Goal: Information Seeking & Learning: Find specific fact

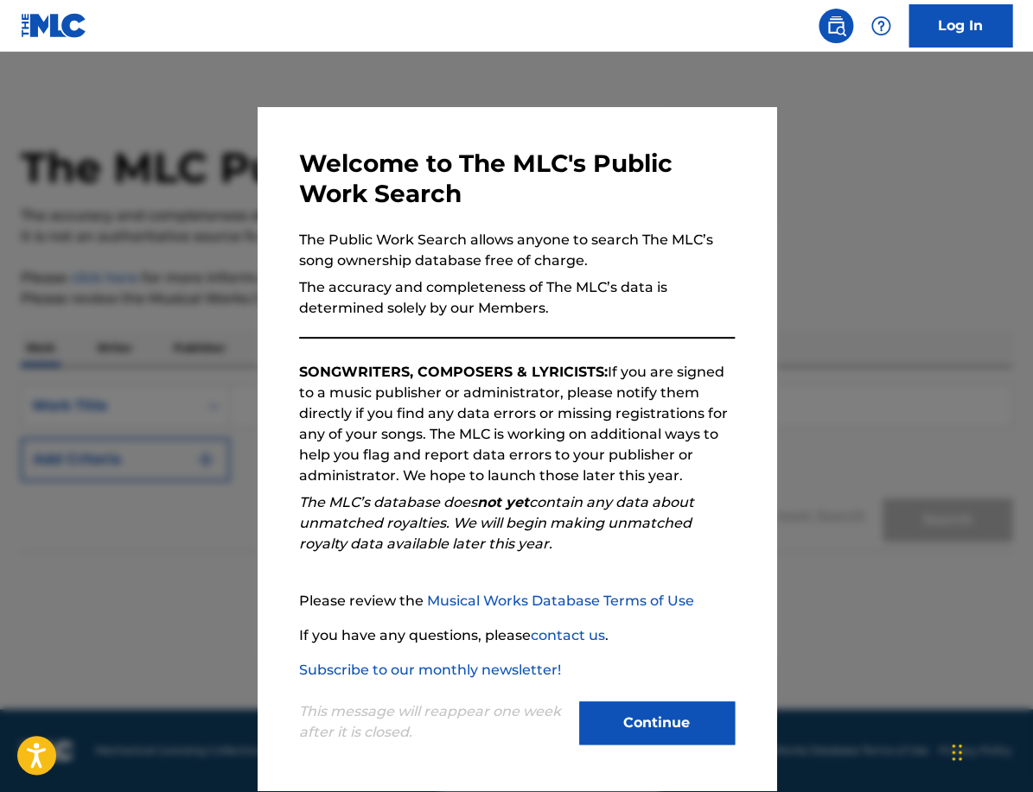
click at [631, 711] on button "Continue" at bounding box center [657, 723] width 156 height 43
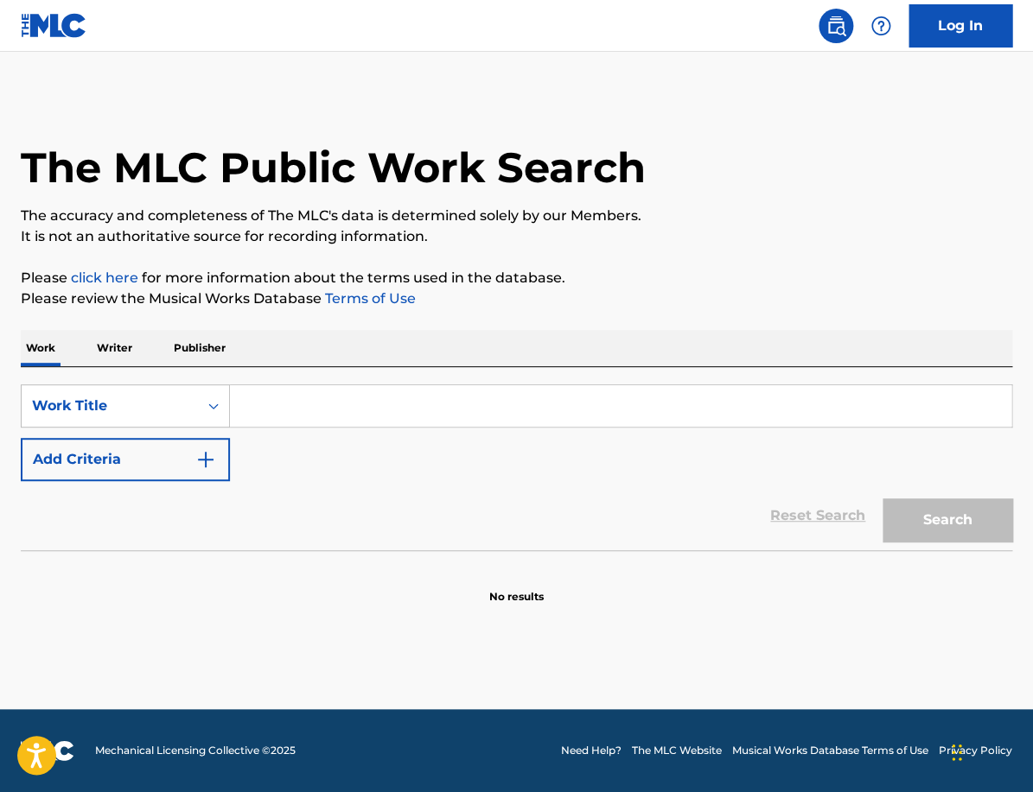
click at [305, 401] on input "Search Form" at bounding box center [620, 405] width 781 height 41
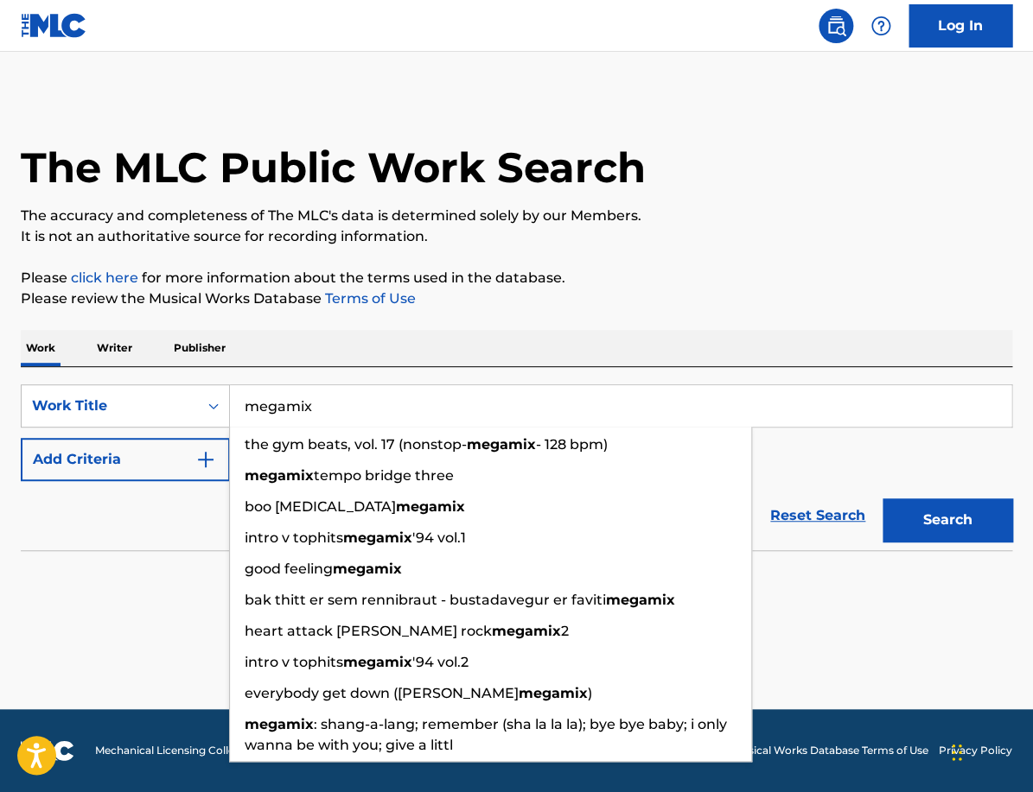
type input "megamix"
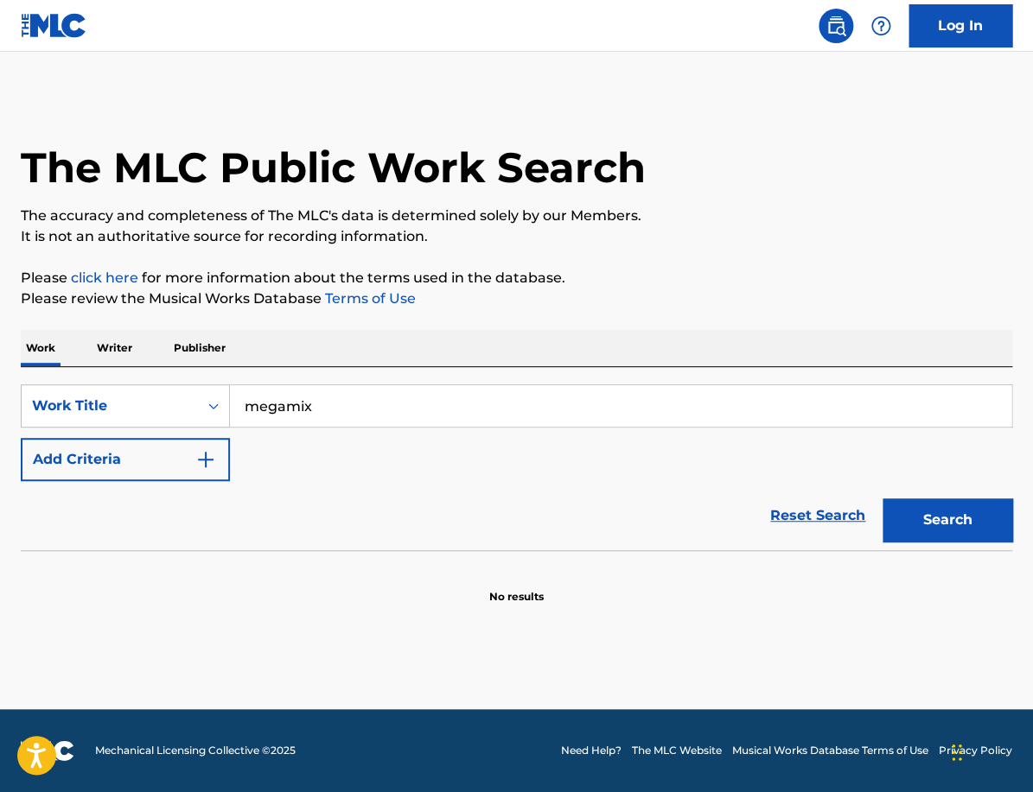
click at [501, 315] on div "The MLC Public Work Search The accuracy and completeness of The MLC's data is d…" at bounding box center [516, 350] width 1033 height 510
click at [205, 473] on button "Add Criteria" at bounding box center [125, 459] width 209 height 43
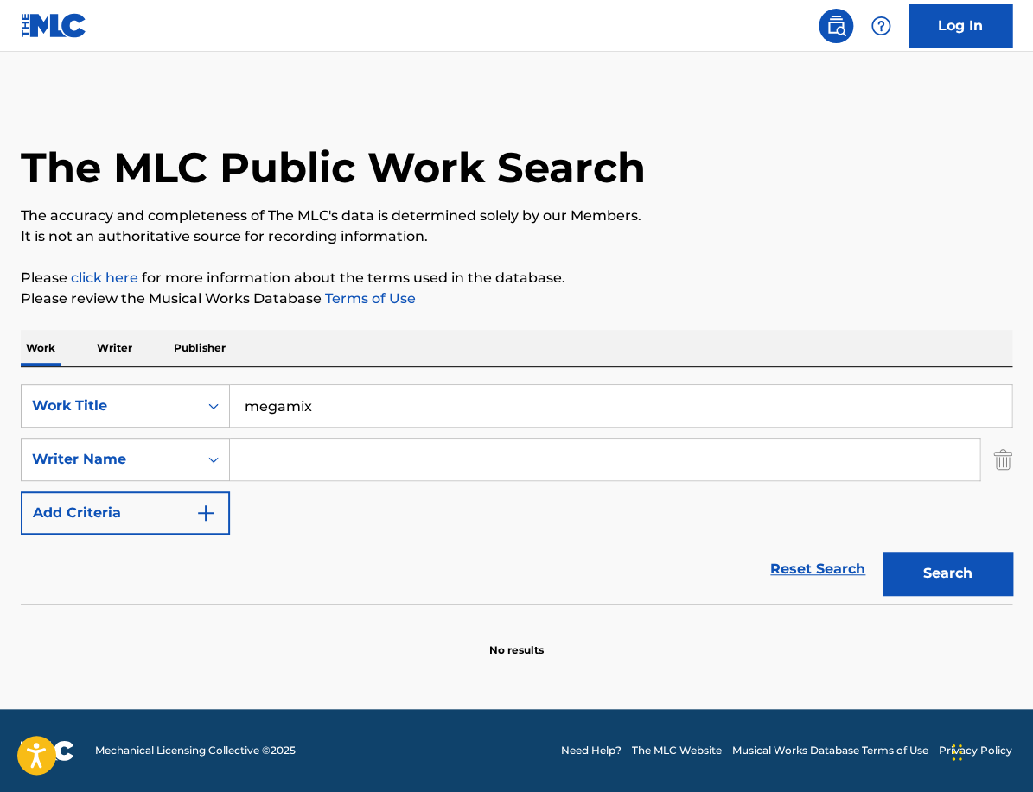
click at [320, 456] on input "Search Form" at bounding box center [604, 459] width 749 height 41
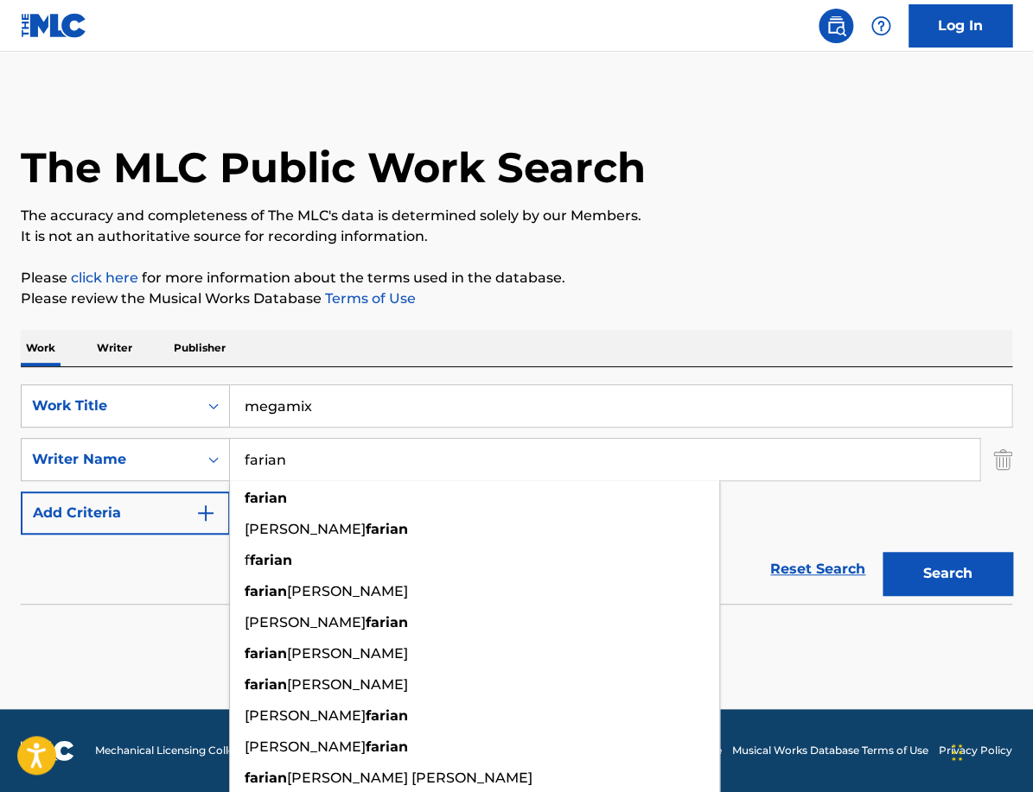
type input "farian"
click at [987, 597] on div "Search" at bounding box center [943, 569] width 138 height 69
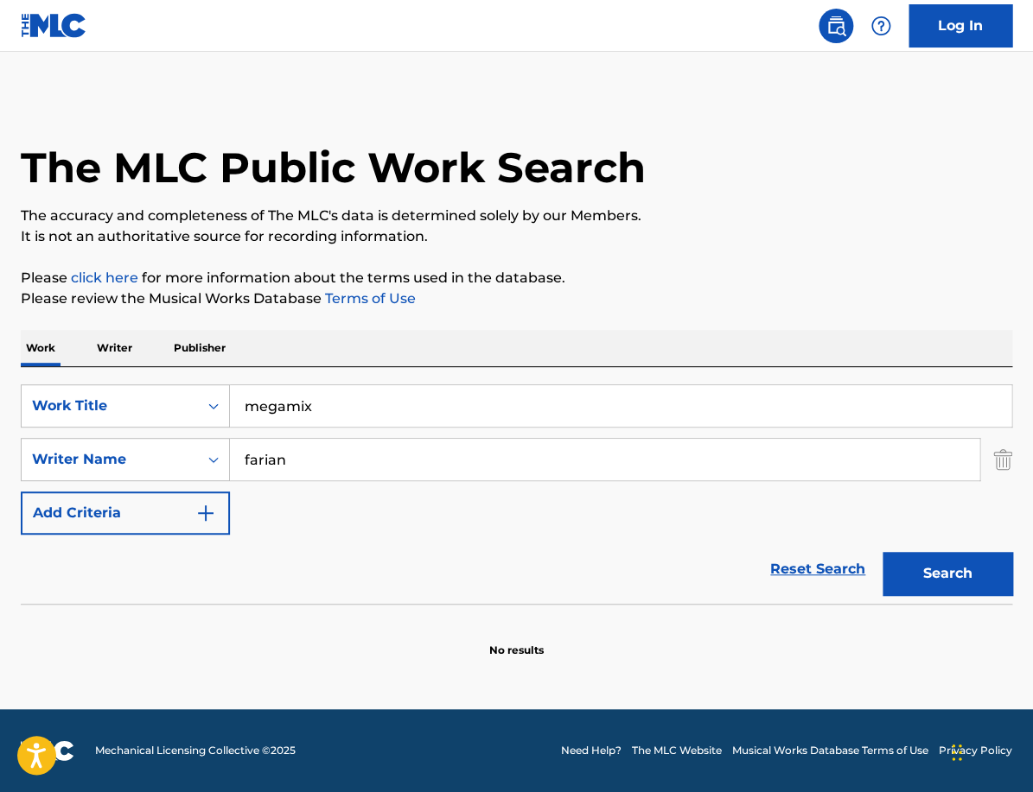
click at [936, 577] on button "Search" at bounding box center [947, 573] width 130 height 43
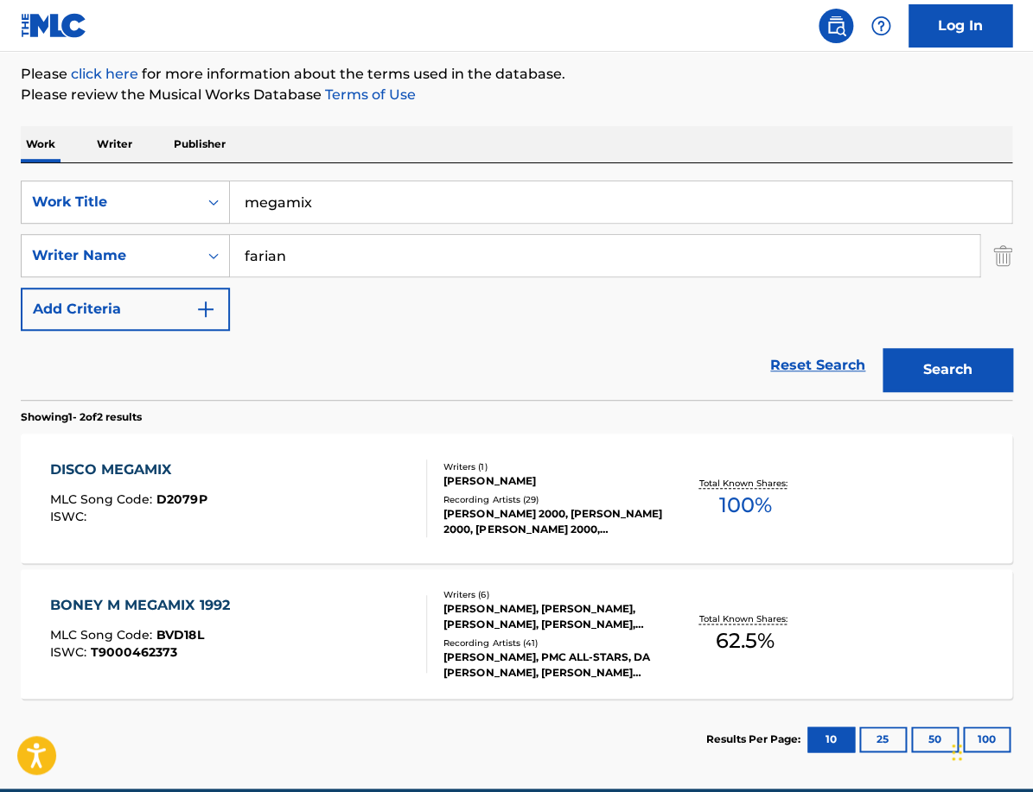
scroll to position [283, 0]
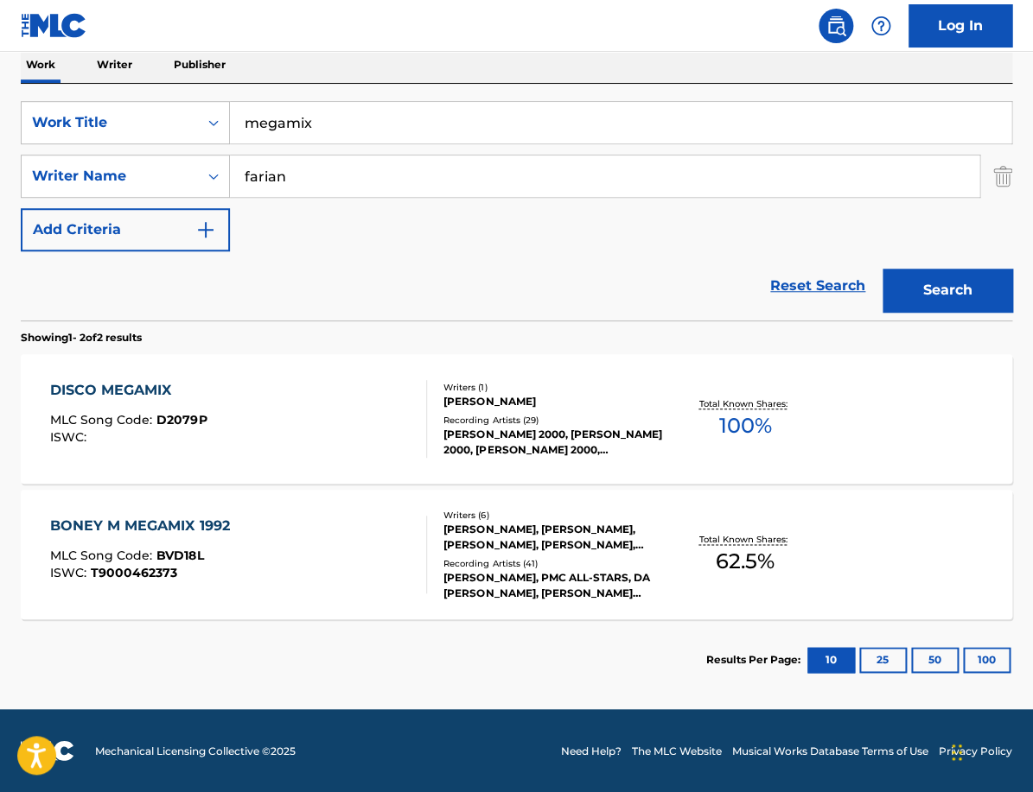
click at [416, 406] on div at bounding box center [419, 419] width 14 height 78
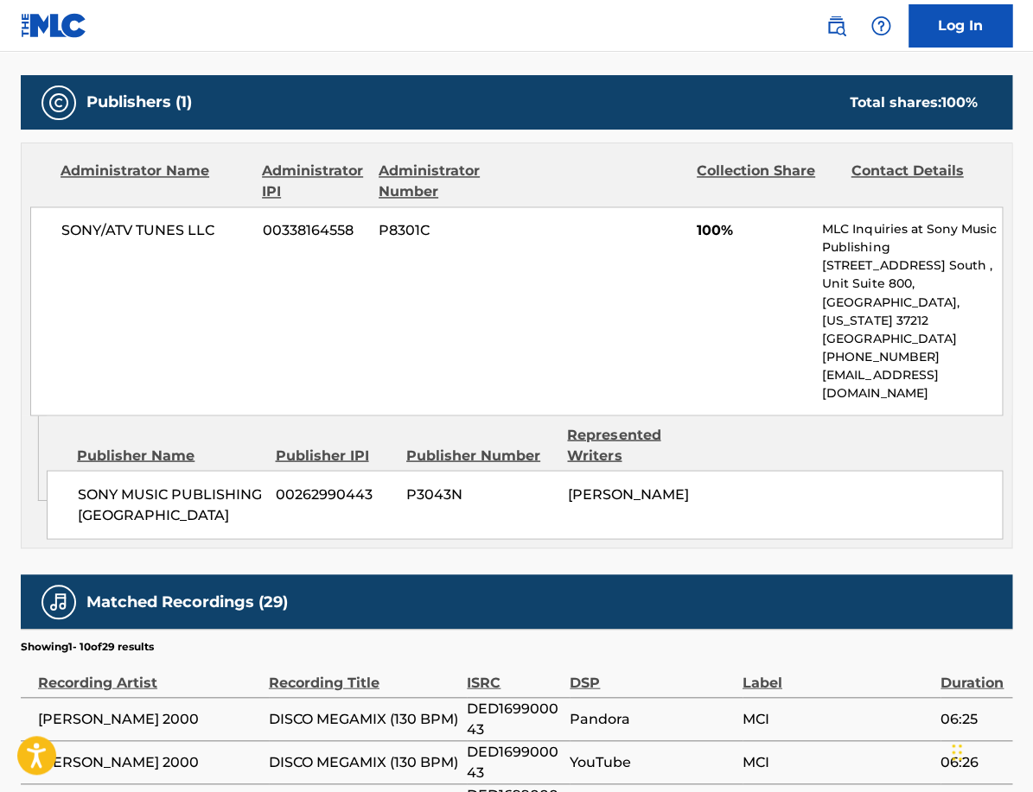
scroll to position [732, 0]
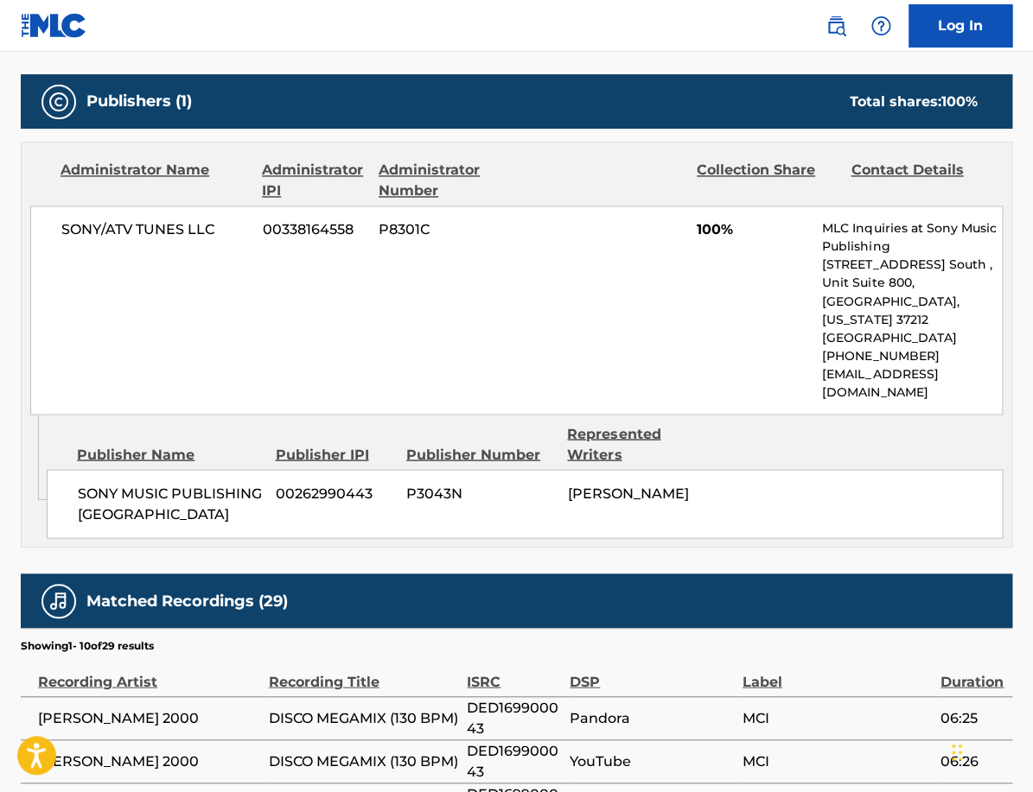
scroll to position [185, 0]
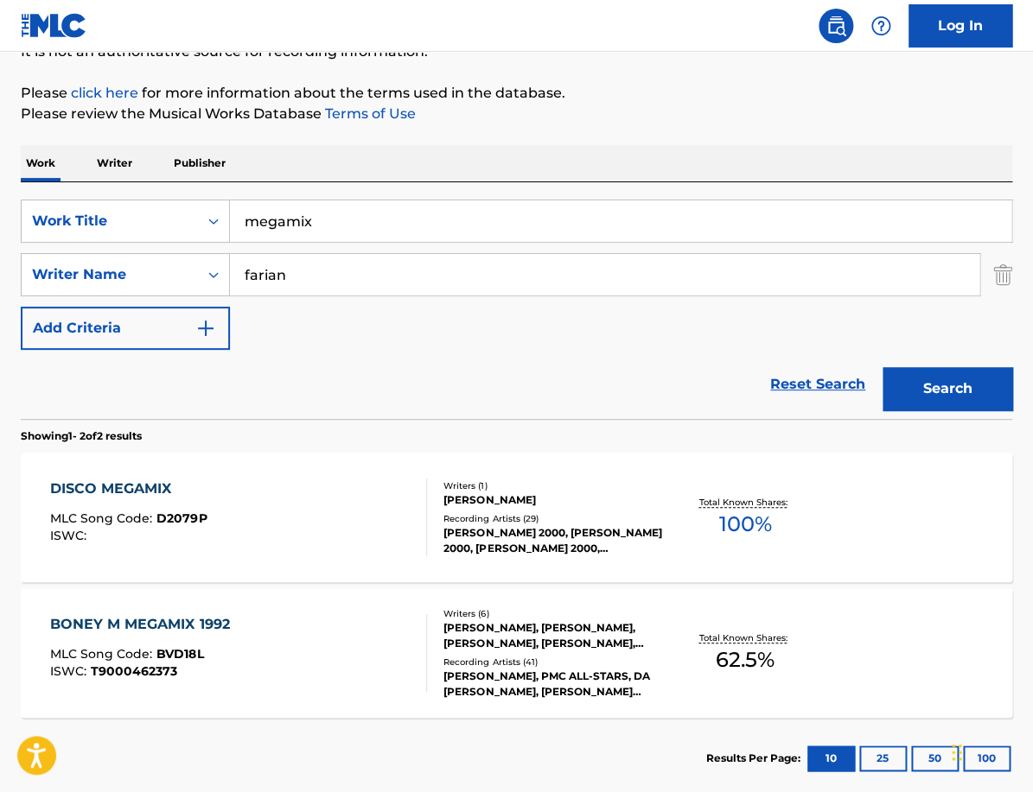
click at [264, 595] on div "BONEY M MEGAMIX 1992 MLC Song Code : BVD18L ISWC : T9000462373 Writers ( 6 ) HA…" at bounding box center [516, 654] width 991 height 130
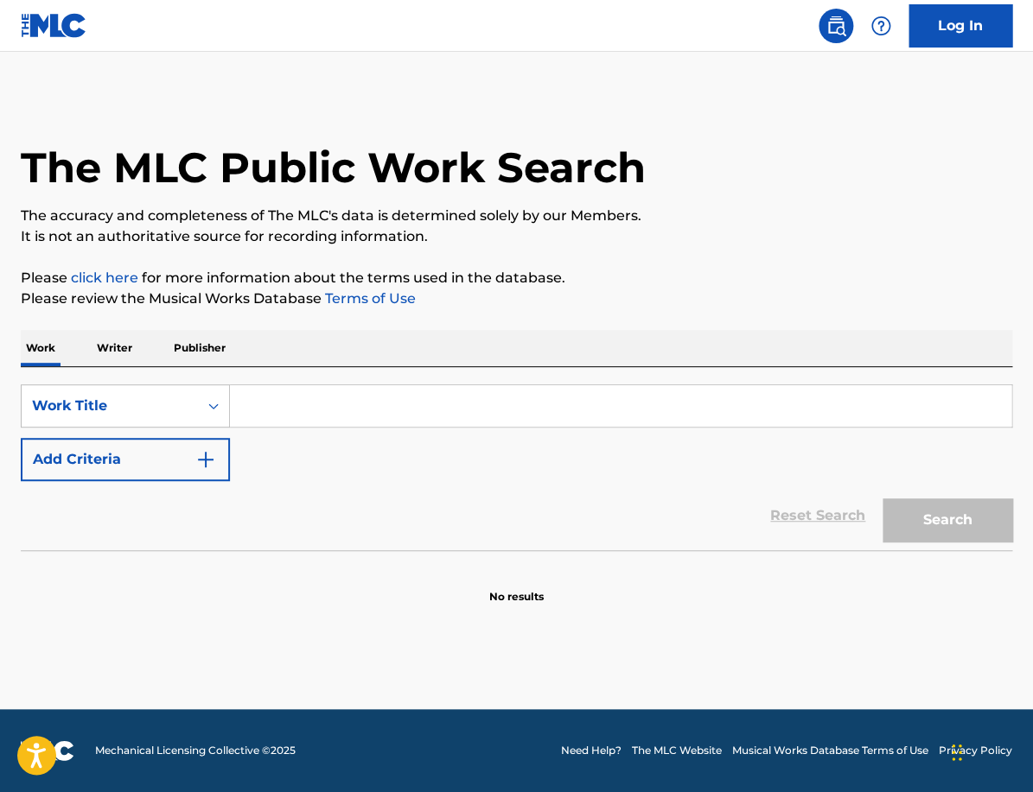
click at [280, 407] on input "Search Form" at bounding box center [620, 405] width 781 height 41
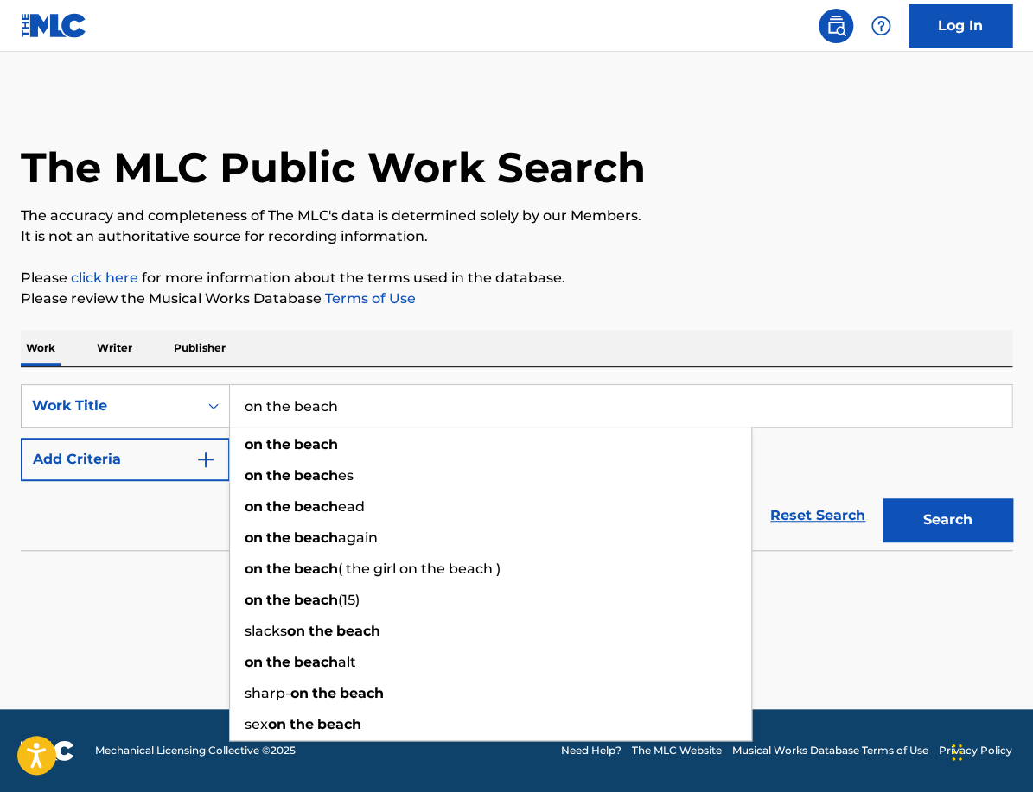
type input "on the beach"
click at [175, 455] on button "Add Criteria" at bounding box center [125, 459] width 209 height 43
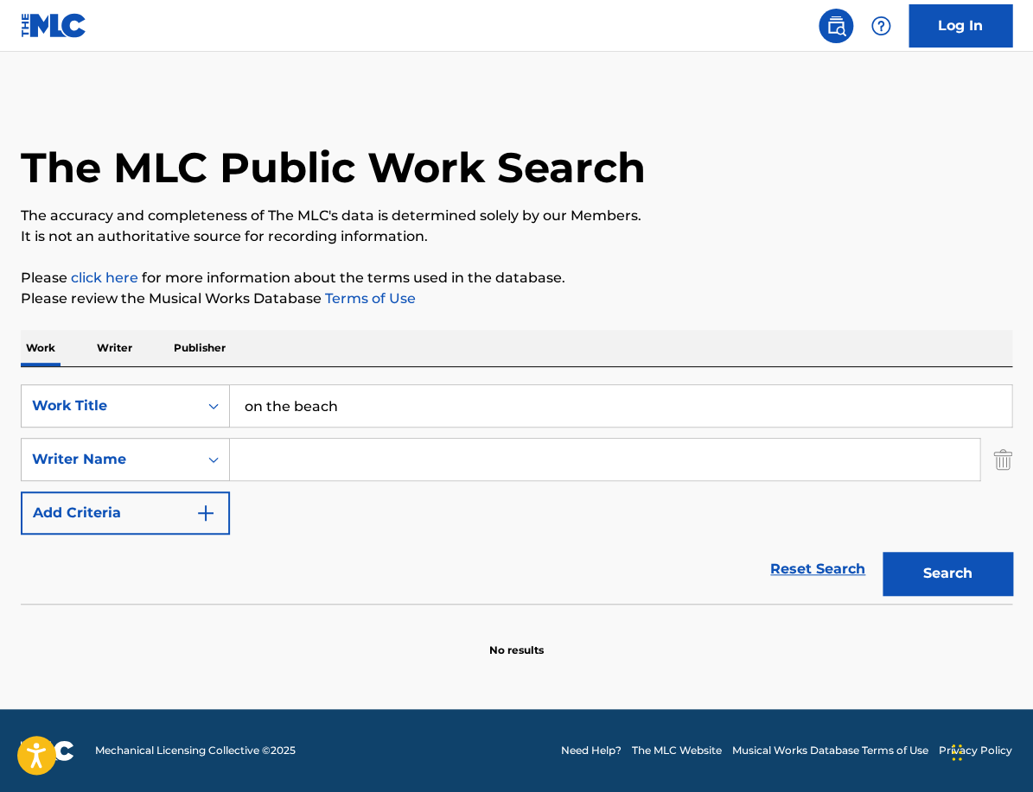
click at [370, 459] on input "Search Form" at bounding box center [604, 459] width 749 height 41
paste input "[PERSON_NAME]"
click at [920, 562] on button "Search" at bounding box center [947, 573] width 130 height 43
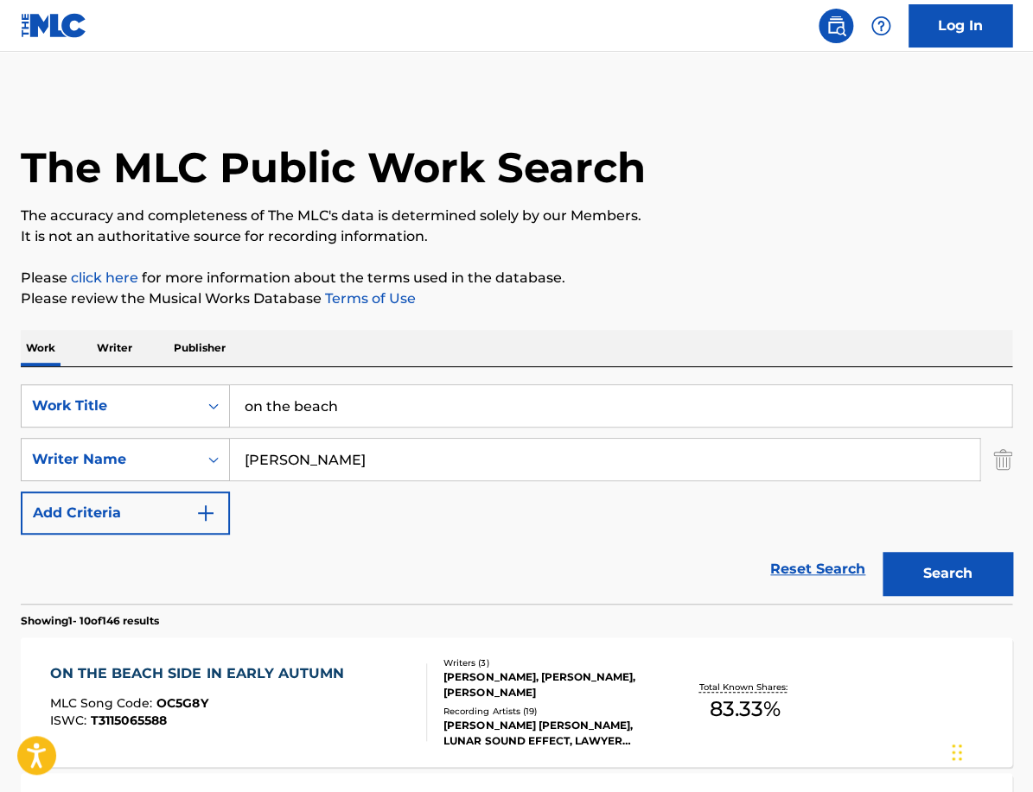
click at [302, 459] on input "[PERSON_NAME]" at bounding box center [604, 459] width 749 height 41
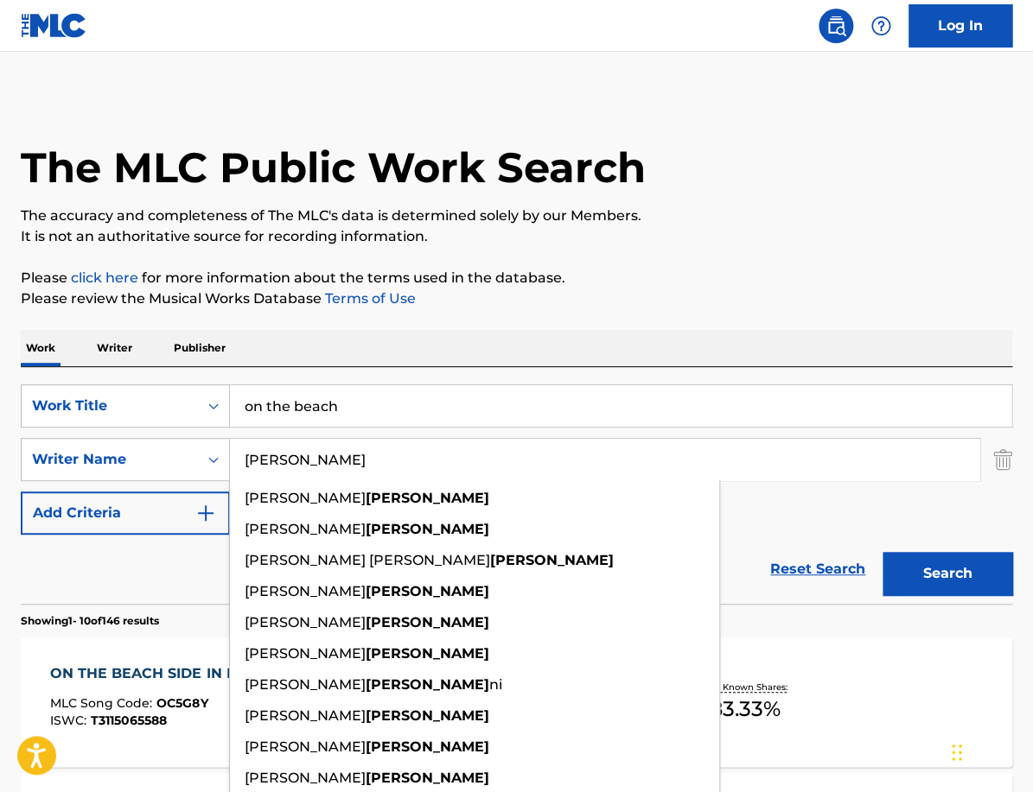
type input "[PERSON_NAME]"
click at [882, 552] on button "Search" at bounding box center [947, 573] width 130 height 43
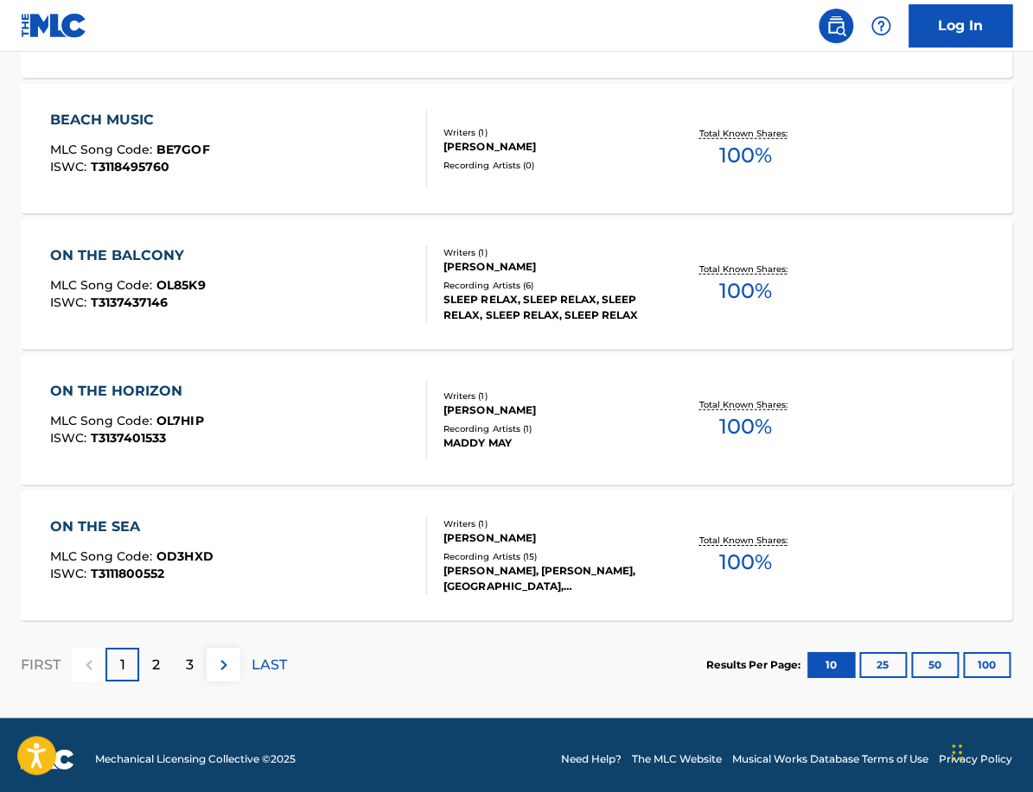
scroll to position [1377, 0]
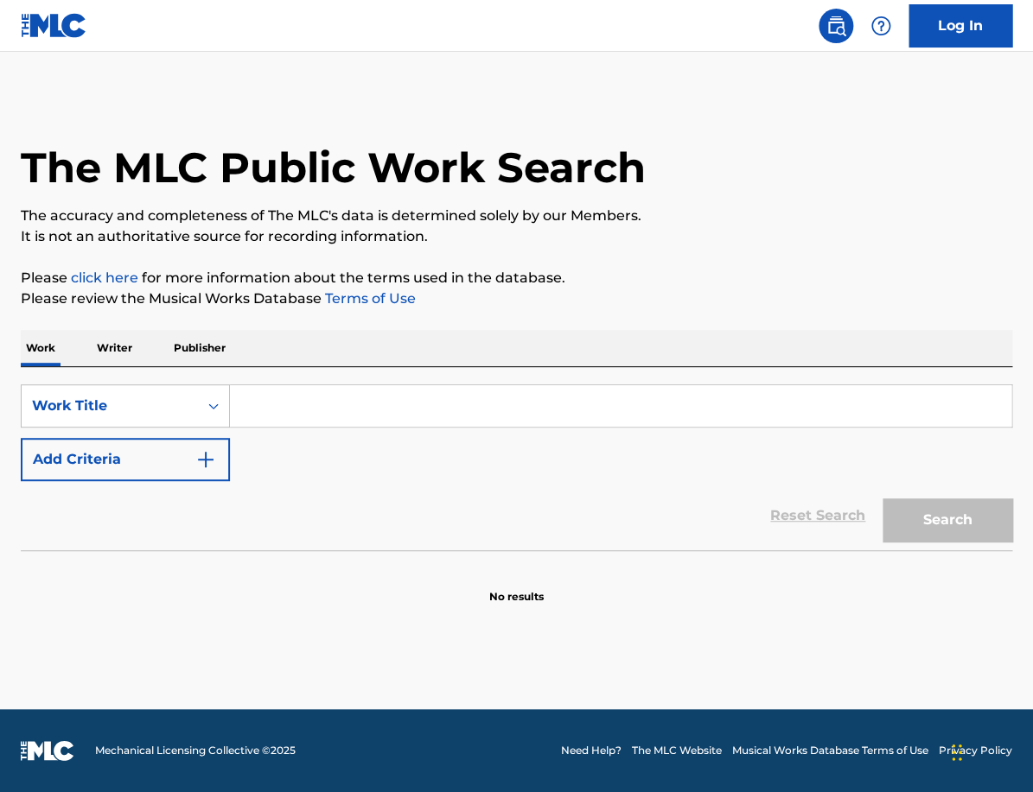
paste input "My Heart Goes (La Di Da)"
click at [299, 412] on input "Search Form" at bounding box center [620, 405] width 781 height 41
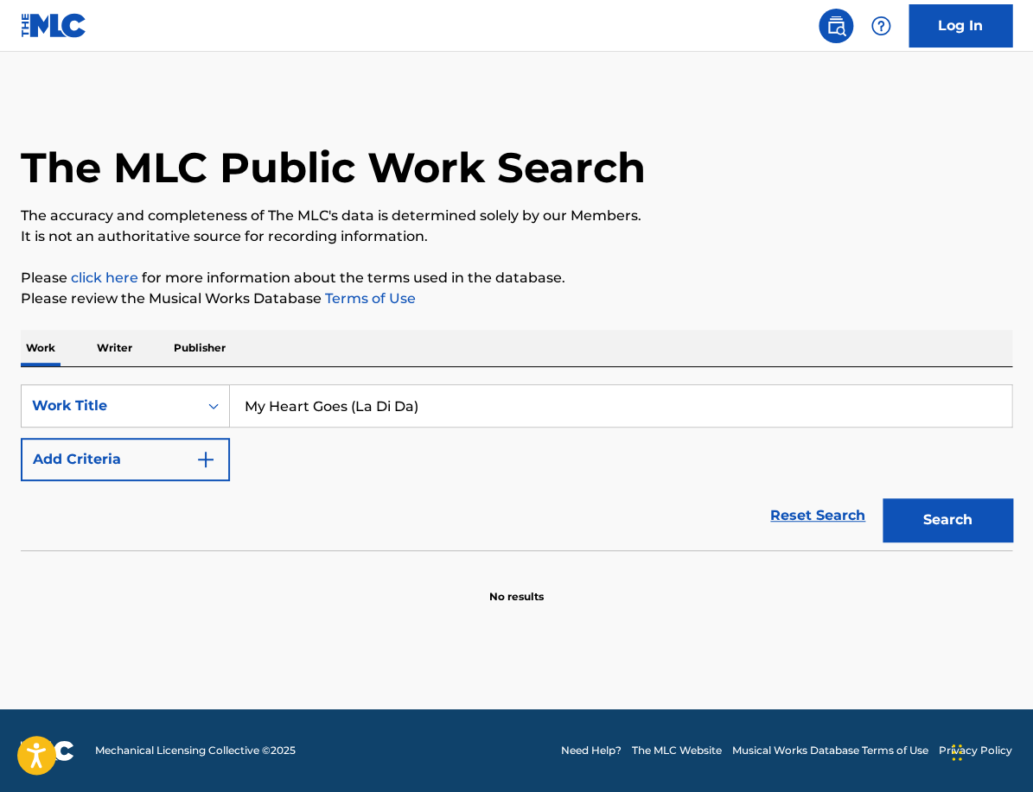
type input "My Heart Goes (La Di Da)"
click at [882, 499] on button "Search" at bounding box center [947, 520] width 130 height 43
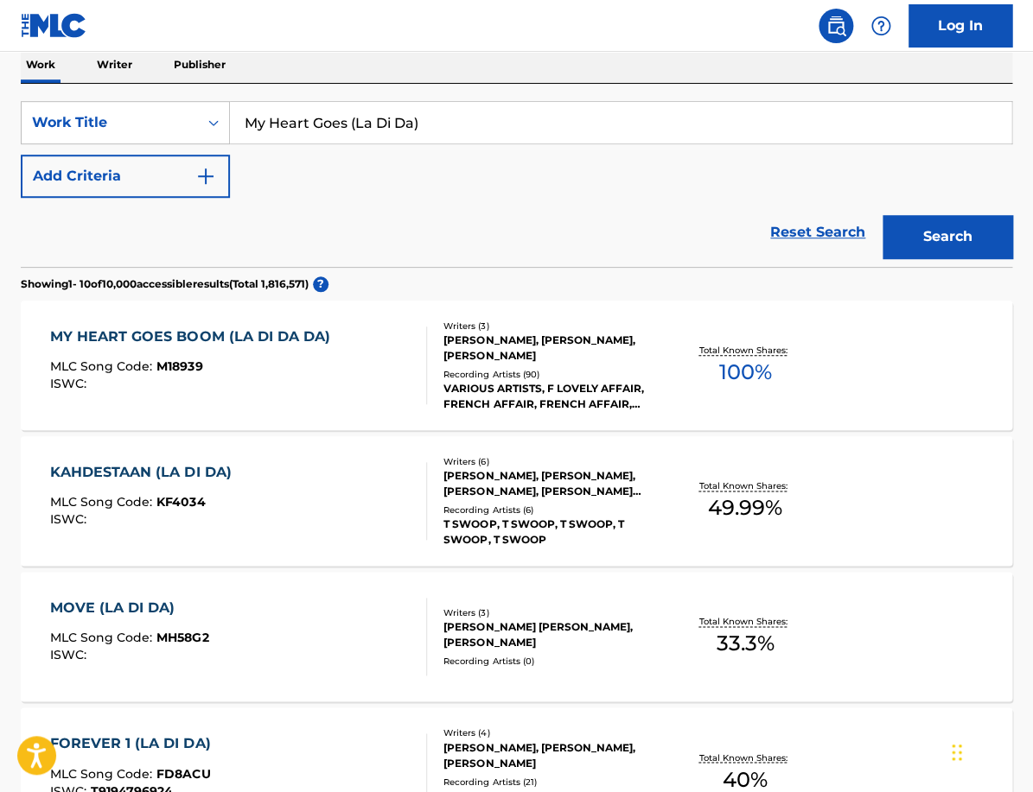
scroll to position [290, 0]
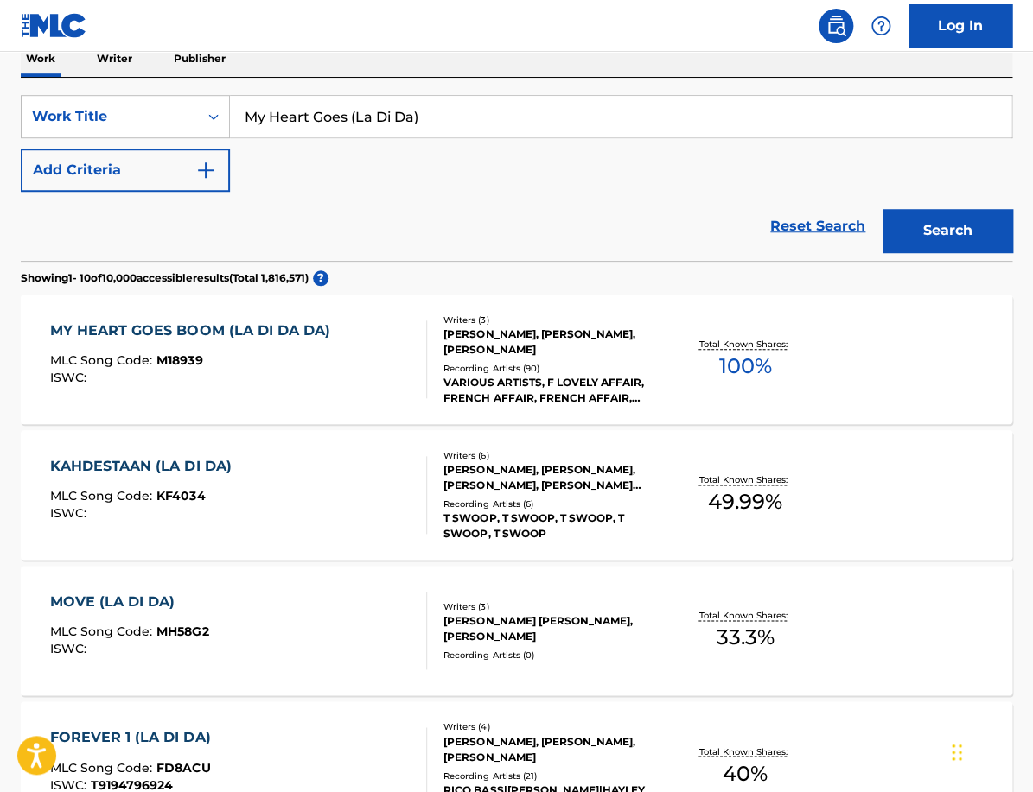
click at [186, 175] on button "Add Criteria" at bounding box center [125, 170] width 209 height 43
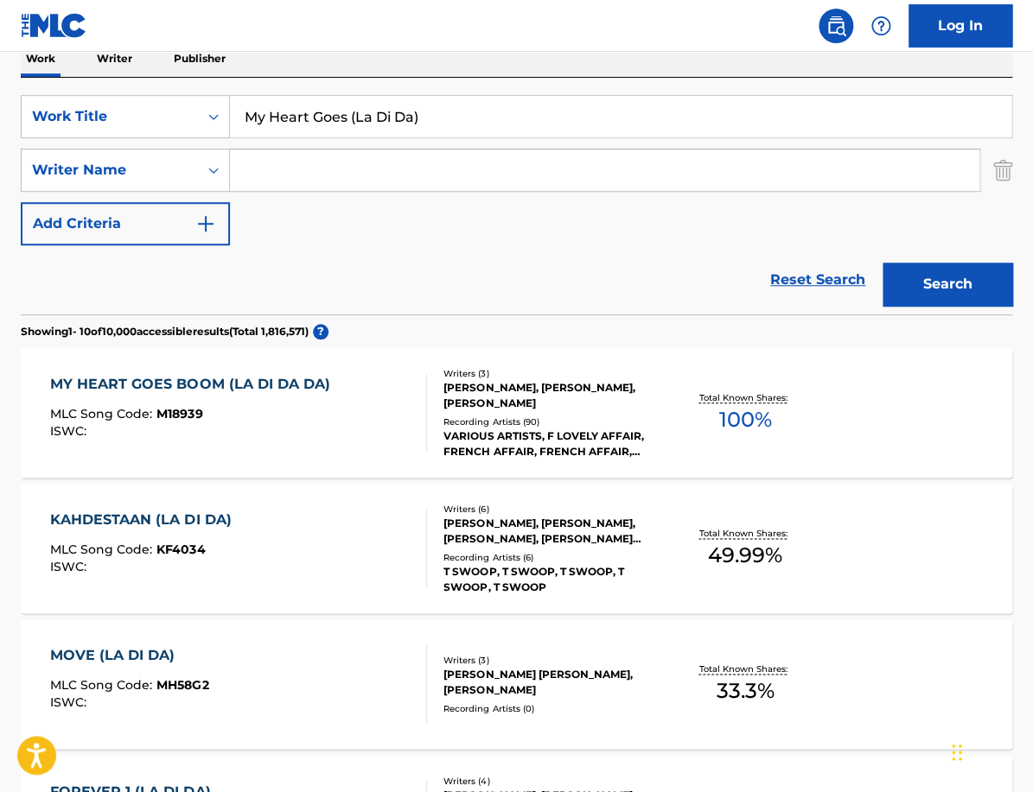
click at [339, 172] on input "Search Form" at bounding box center [604, 170] width 749 height 41
paste input "Becky Hill"
click at [334, 169] on input "becky claire hill" at bounding box center [604, 170] width 749 height 41
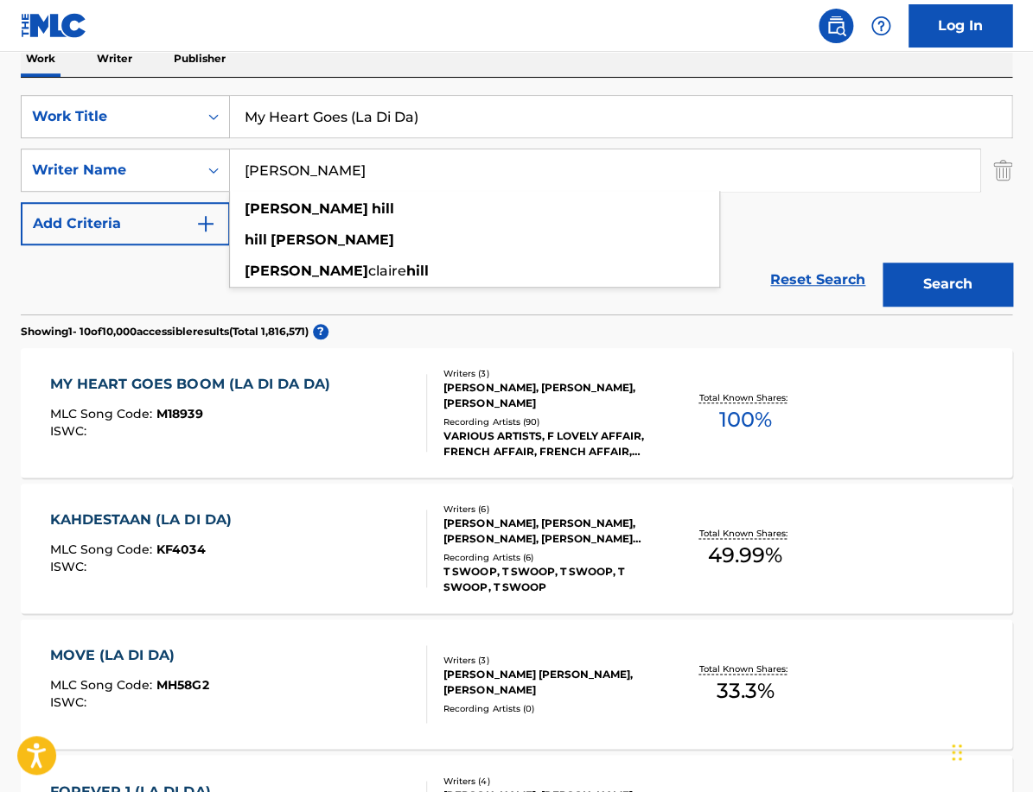
click at [921, 296] on button "Search" at bounding box center [947, 284] width 130 height 43
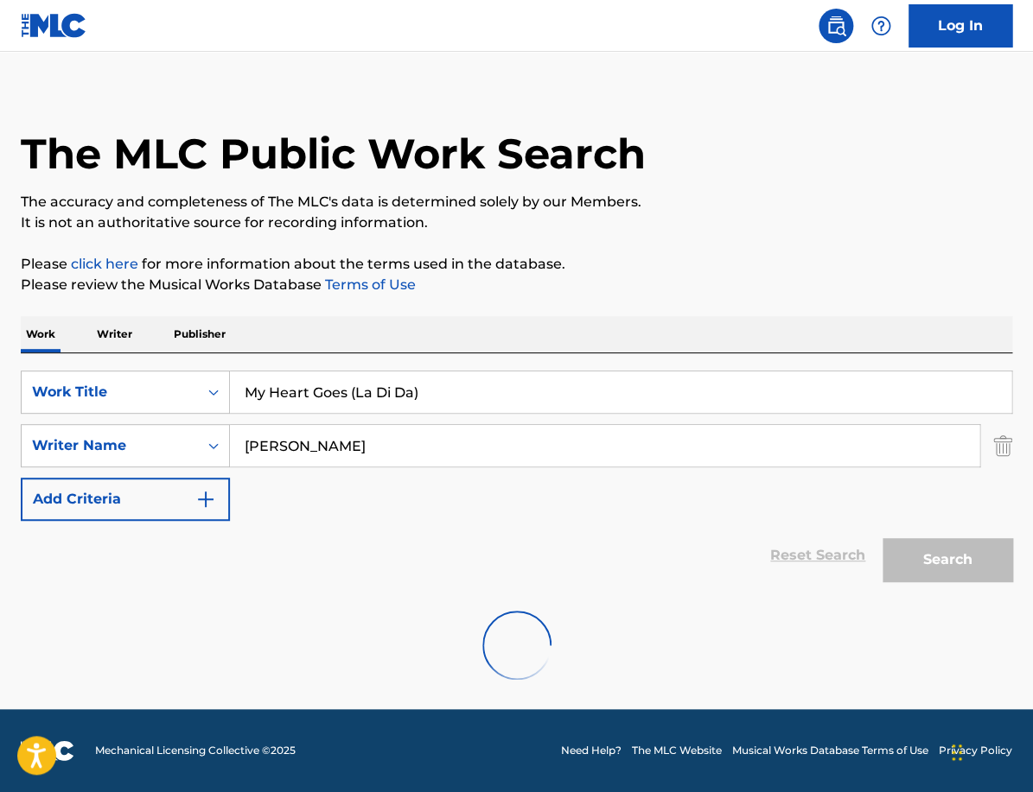
scroll to position [0, 0]
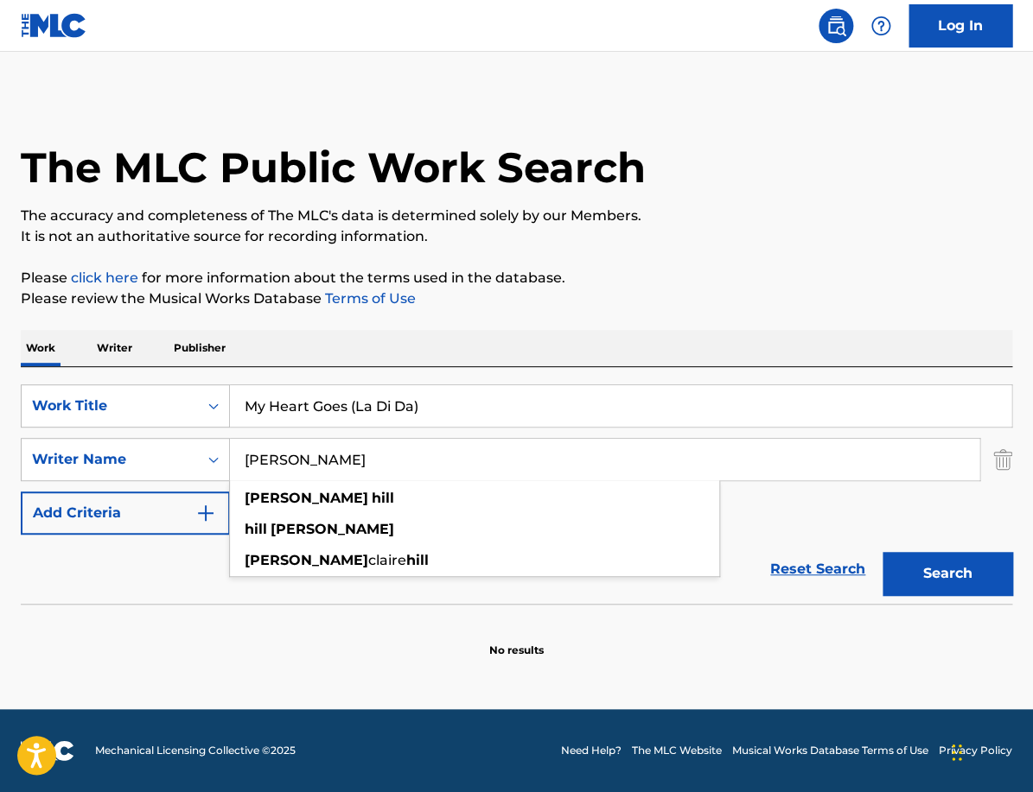
drag, startPoint x: 328, startPoint y: 457, endPoint x: 217, endPoint y: 457, distance: 111.5
click at [230, 457] on input "becky hill" at bounding box center [604, 459] width 749 height 41
paste input "Josh Wilkinson"
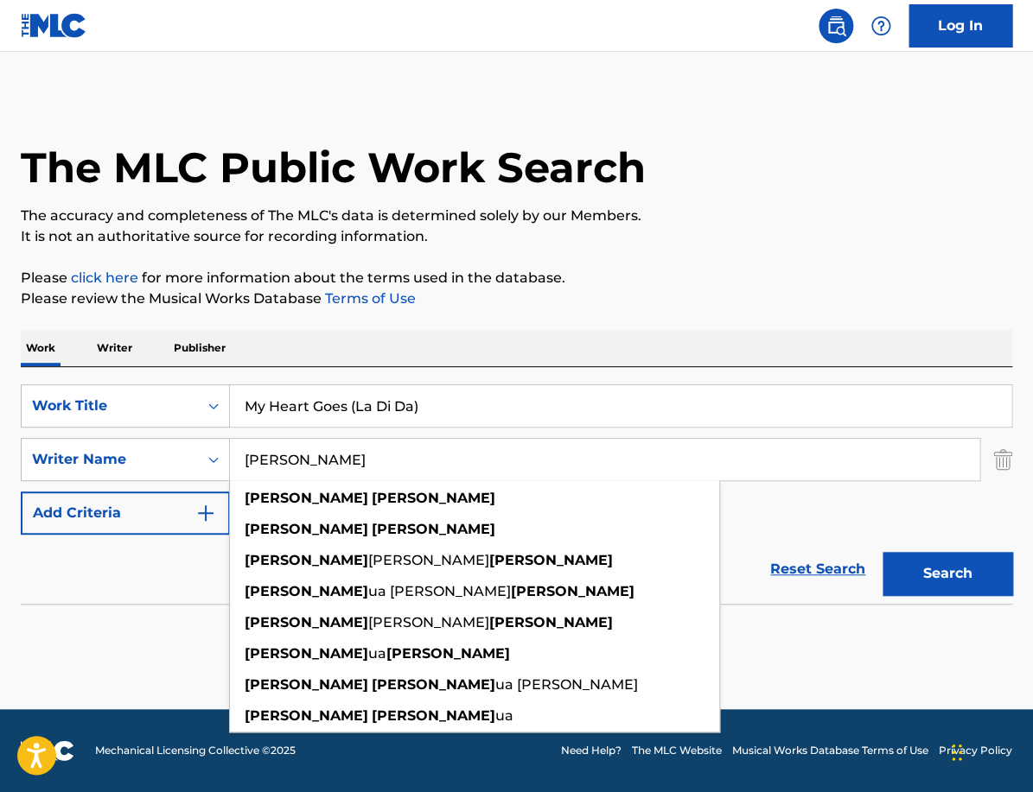
type input "Josh Wilkinson"
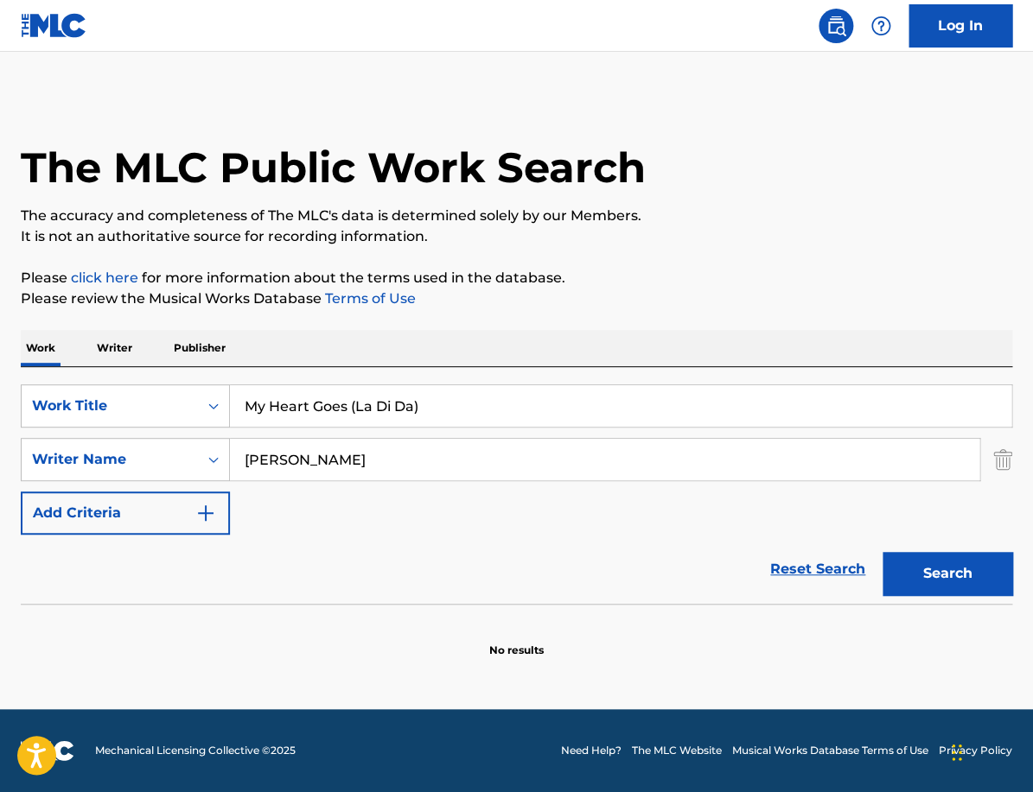
click at [658, 275] on p "Please click here for more information about the terms used in the database." at bounding box center [516, 278] width 991 height 21
click at [938, 587] on button "Search" at bounding box center [947, 573] width 130 height 43
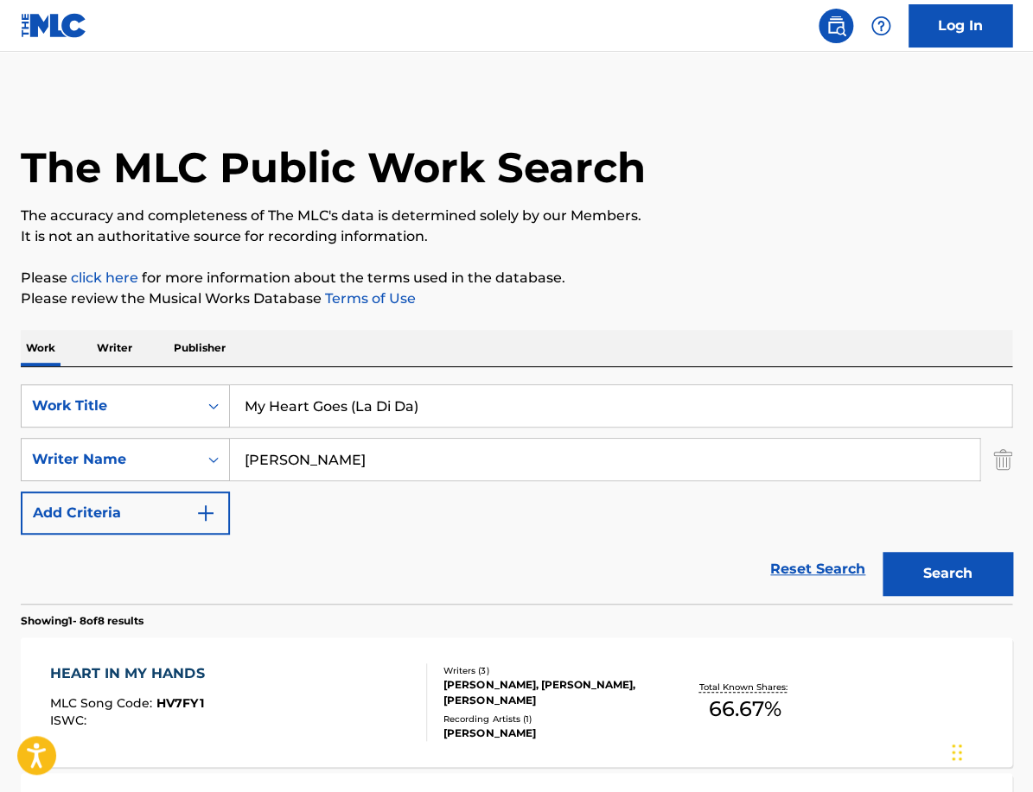
click at [385, 405] on input "My Heart Goes (La Di Da)" at bounding box center [620, 405] width 781 height 41
paste input "Song not controlled by Sony Music Publishing in this territory"
click at [385, 405] on input "My Heart Goes (La Di Da)" at bounding box center [620, 405] width 781 height 41
click at [415, 412] on input "Song not controlled by Sony Music Publishing in this territory" at bounding box center [620, 405] width 781 height 41
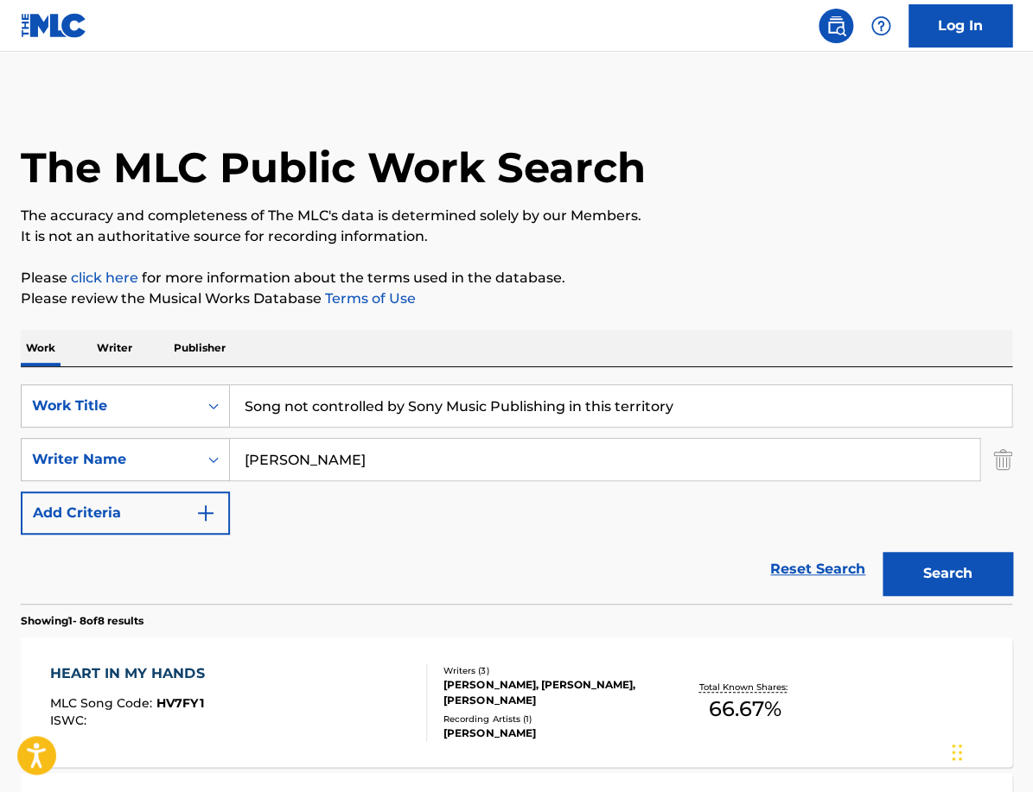
click at [415, 412] on input "Song not controlled by Sony Music Publishing in this territory" at bounding box center [620, 405] width 781 height 41
paste input "Harder, Better, Faster, Stronger"
type input "Harder, Better, Faster, Stronger"
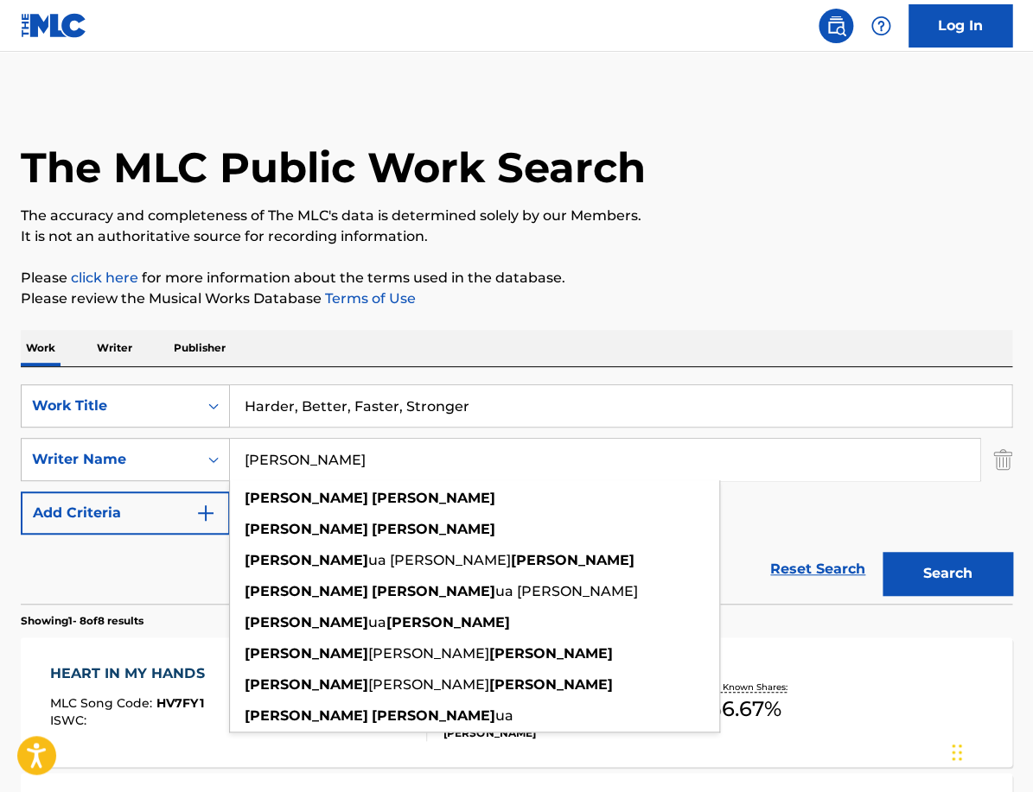
drag, startPoint x: 391, startPoint y: 470, endPoint x: 105, endPoint y: 468, distance: 286.1
click at [230, 468] on input "Josh Wilkinson" at bounding box center [604, 459] width 749 height 41
click at [882, 552] on button "Search" at bounding box center [947, 573] width 130 height 43
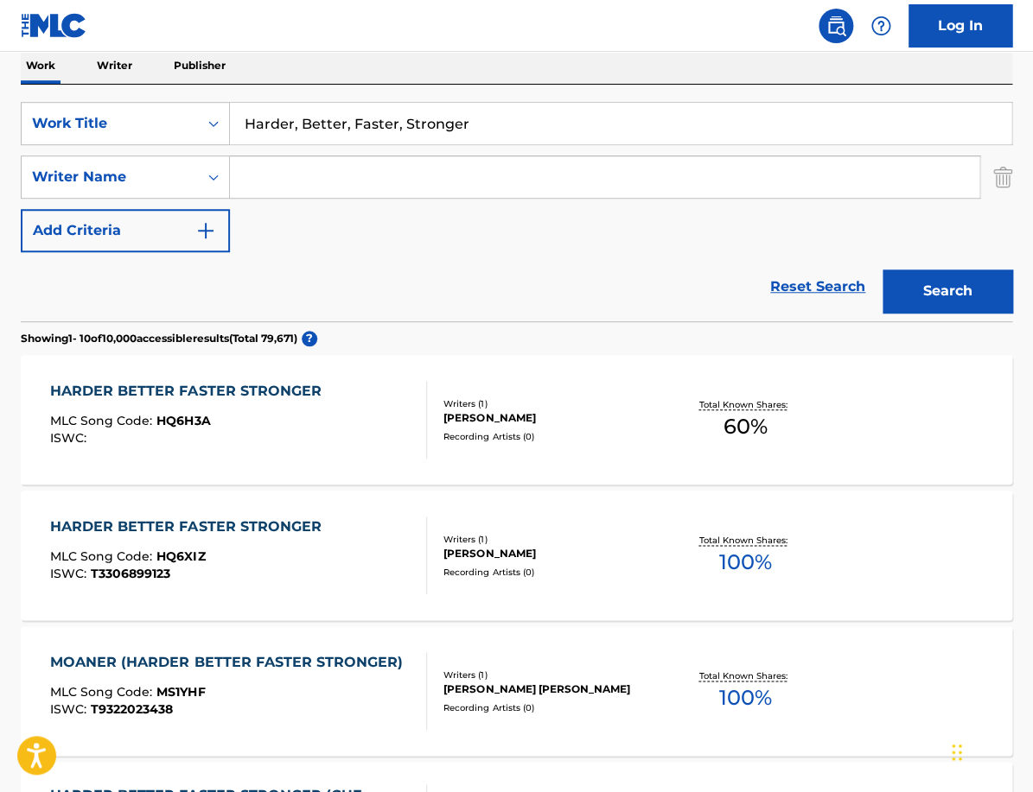
scroll to position [287, 0]
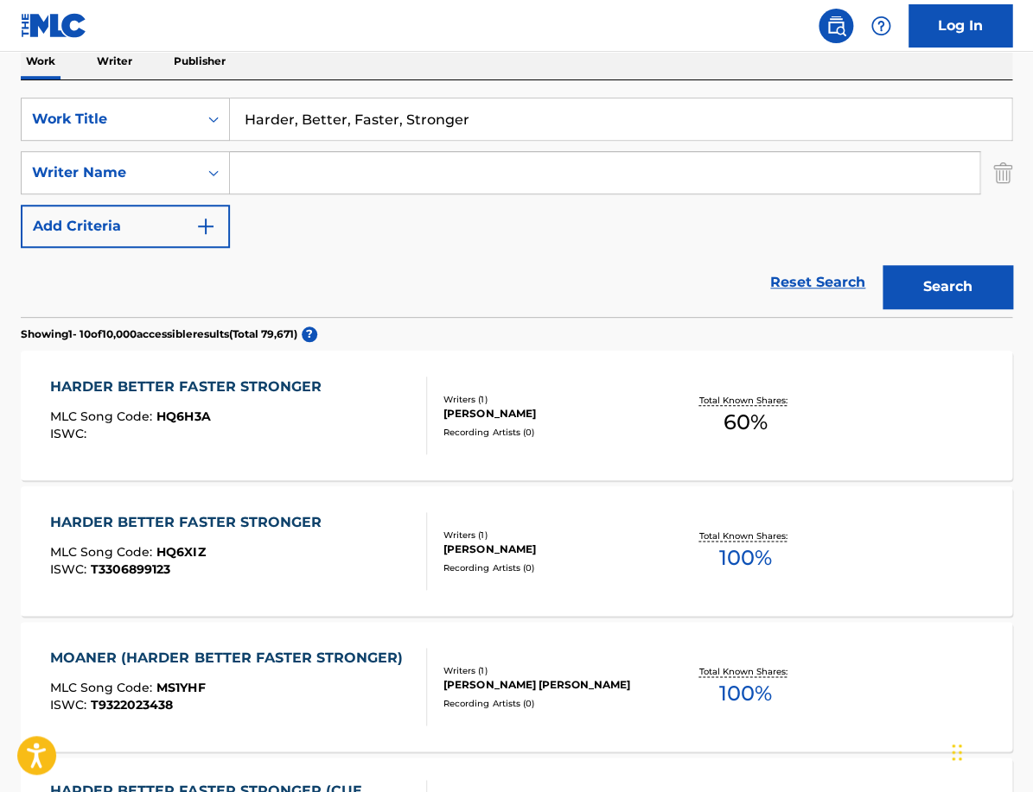
paste input "Bangalter"
type input "Bangalter"
click at [882, 265] on button "Search" at bounding box center [947, 286] width 130 height 43
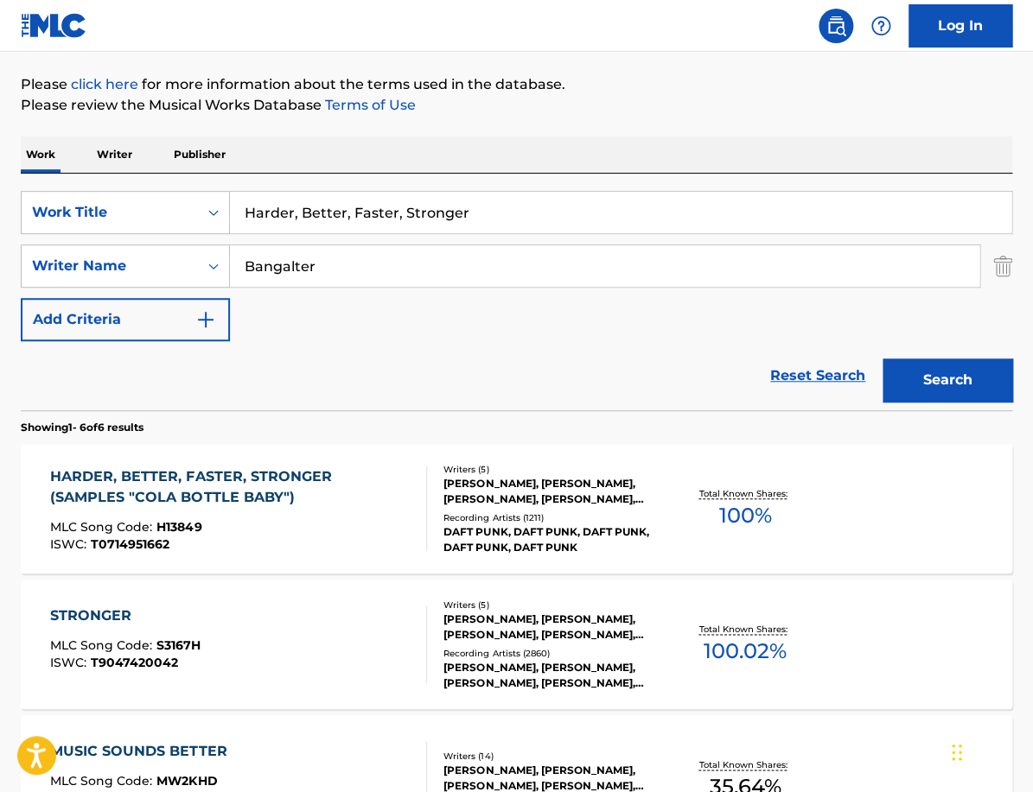
scroll to position [198, 0]
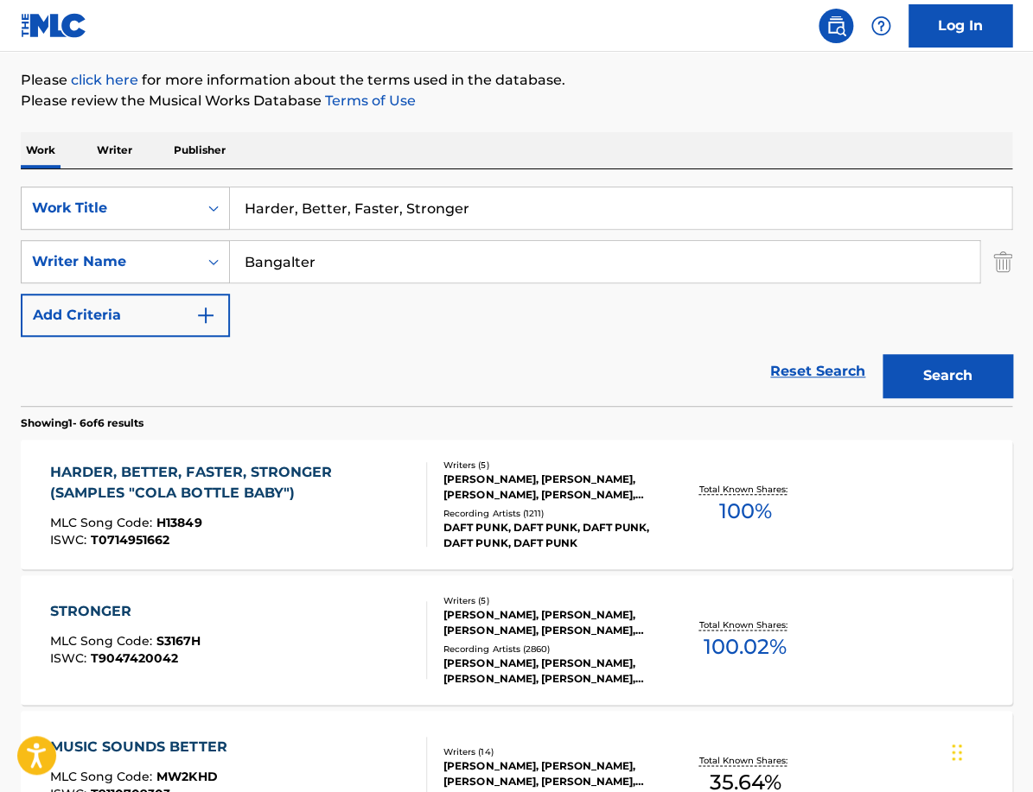
click at [358, 496] on div "HARDER, BETTER, FASTER, STRONGER (SAMPLES "COLA BOTTLE BABY")" at bounding box center [231, 482] width 362 height 41
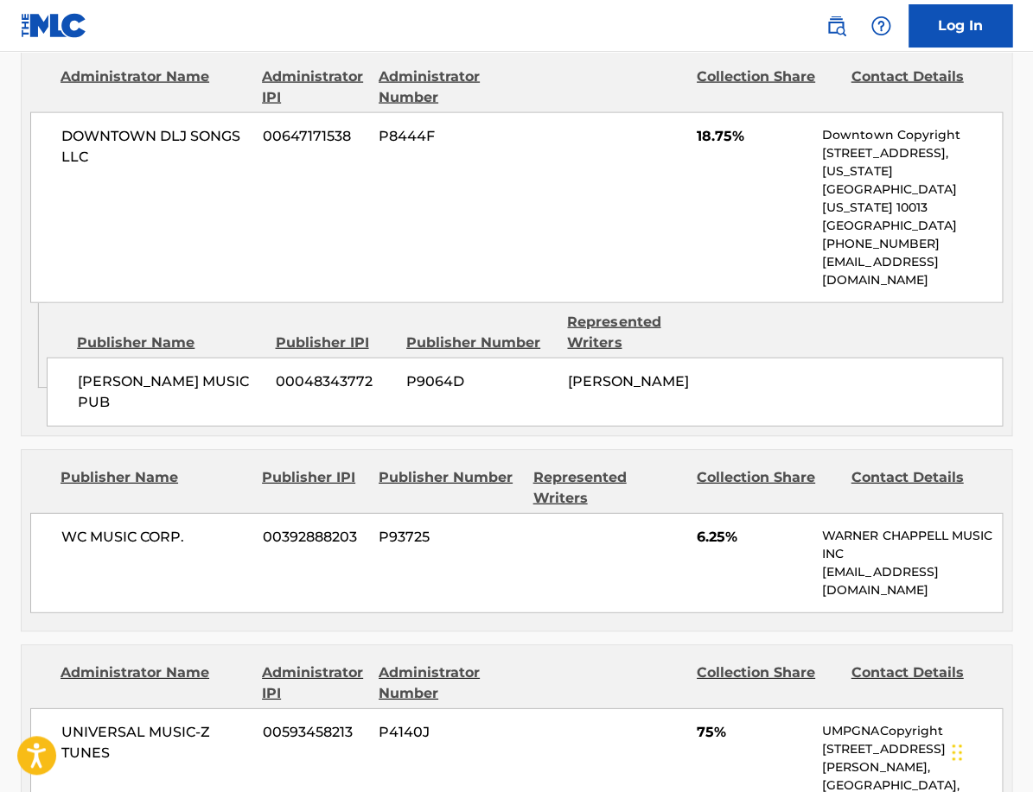
scroll to position [1092, 0]
